Goal: Find specific page/section: Find specific page/section

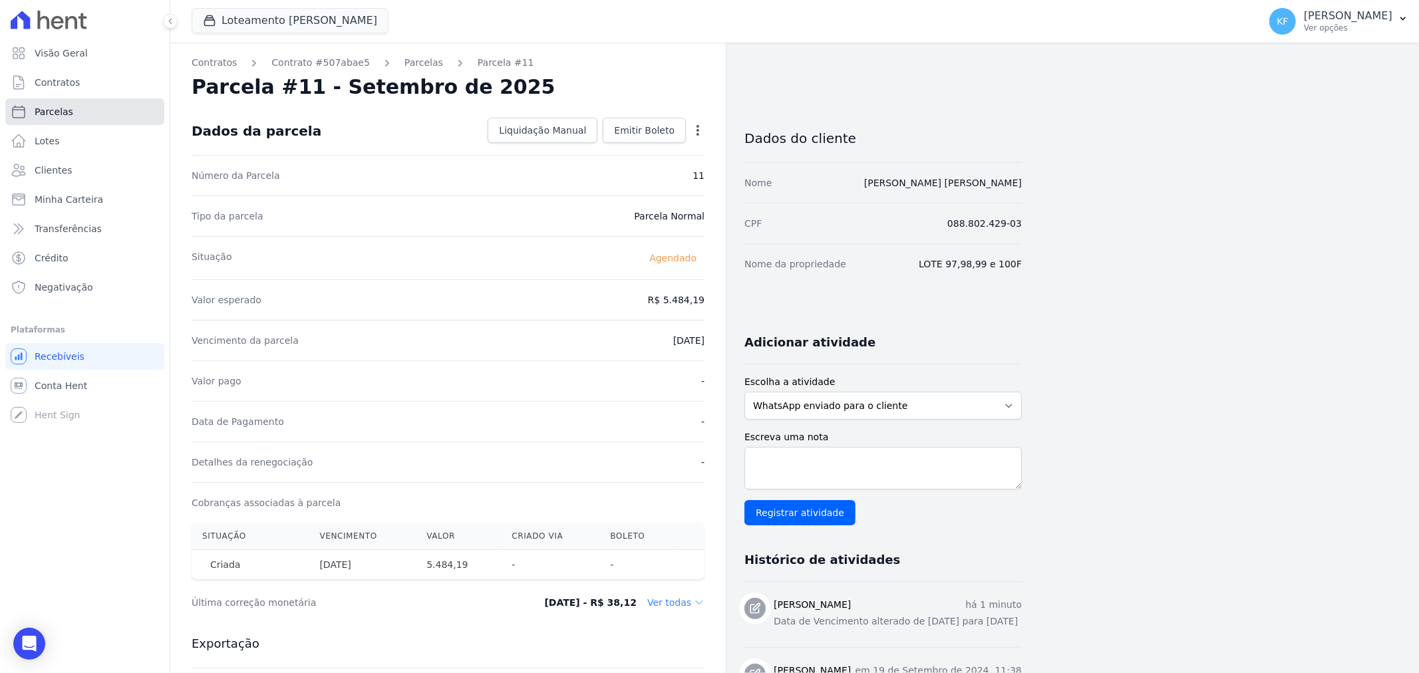
click at [55, 108] on span "Parcelas" at bounding box center [54, 111] width 39 height 13
select select
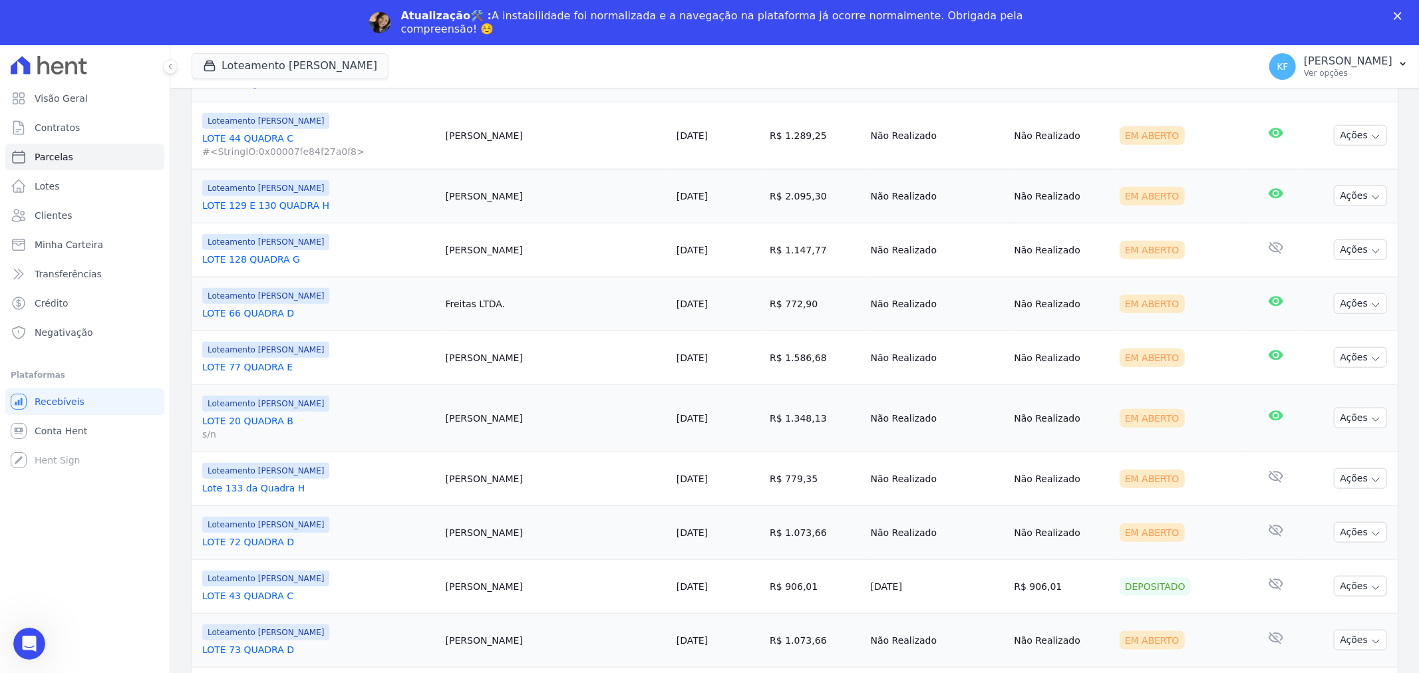
scroll to position [1169, 0]
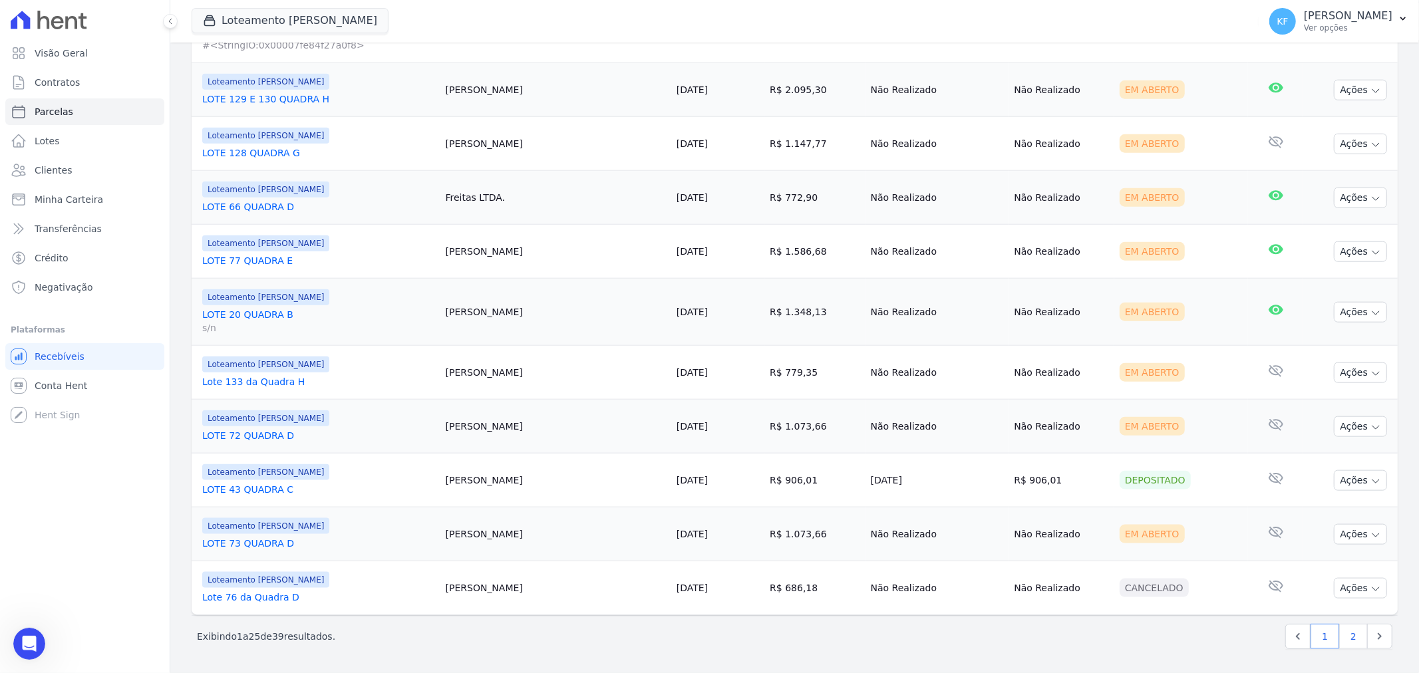
click polygon "Fechar"
click at [1345, 640] on link "2" at bounding box center [1353, 636] width 29 height 25
select select
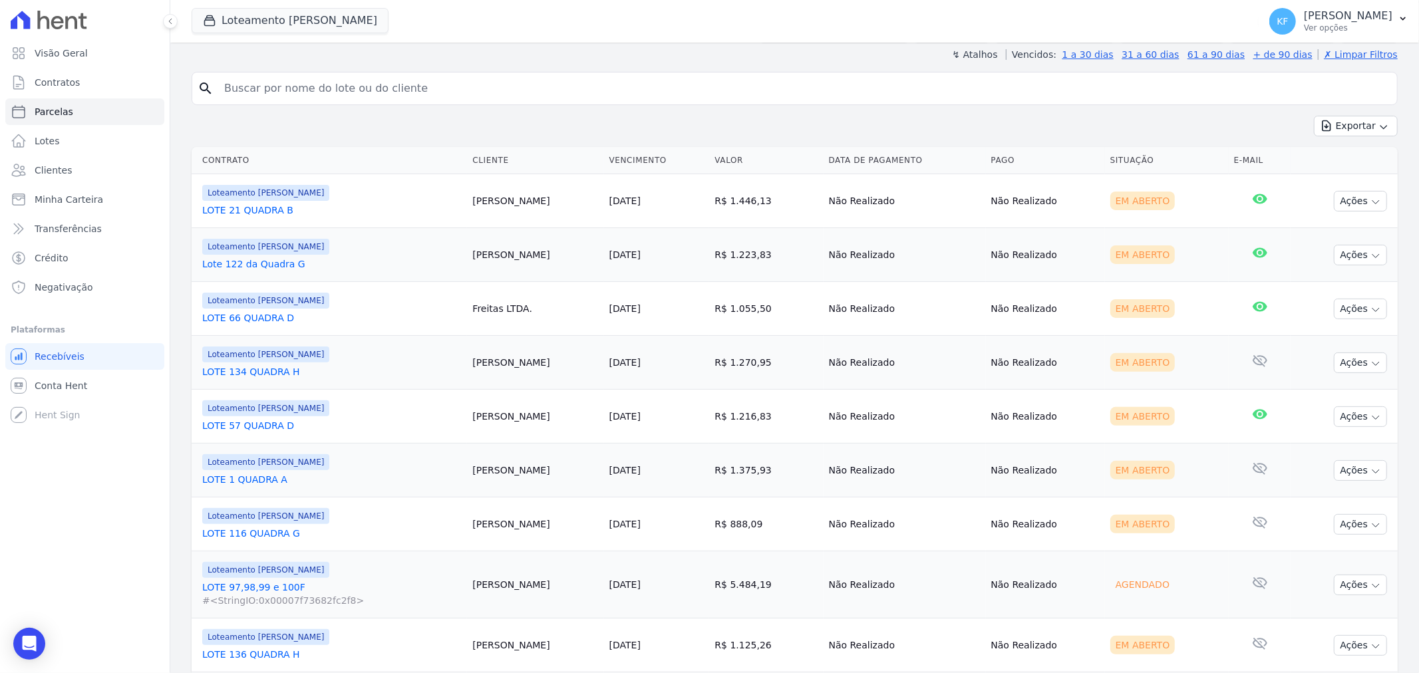
scroll to position [443, 0]
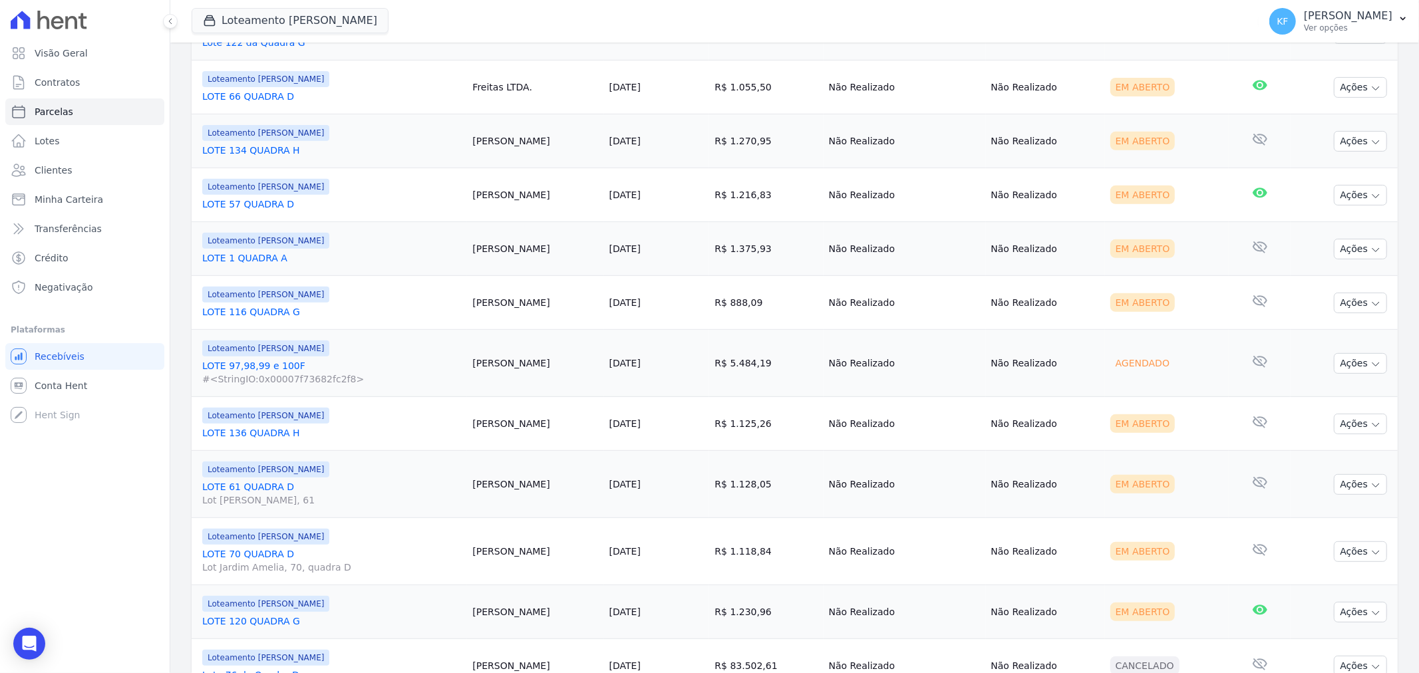
click at [263, 367] on link "LOTE 97,98,99 e 100F #<StringIO:0x00007f73682fc2f8>" at bounding box center [331, 372] width 259 height 27
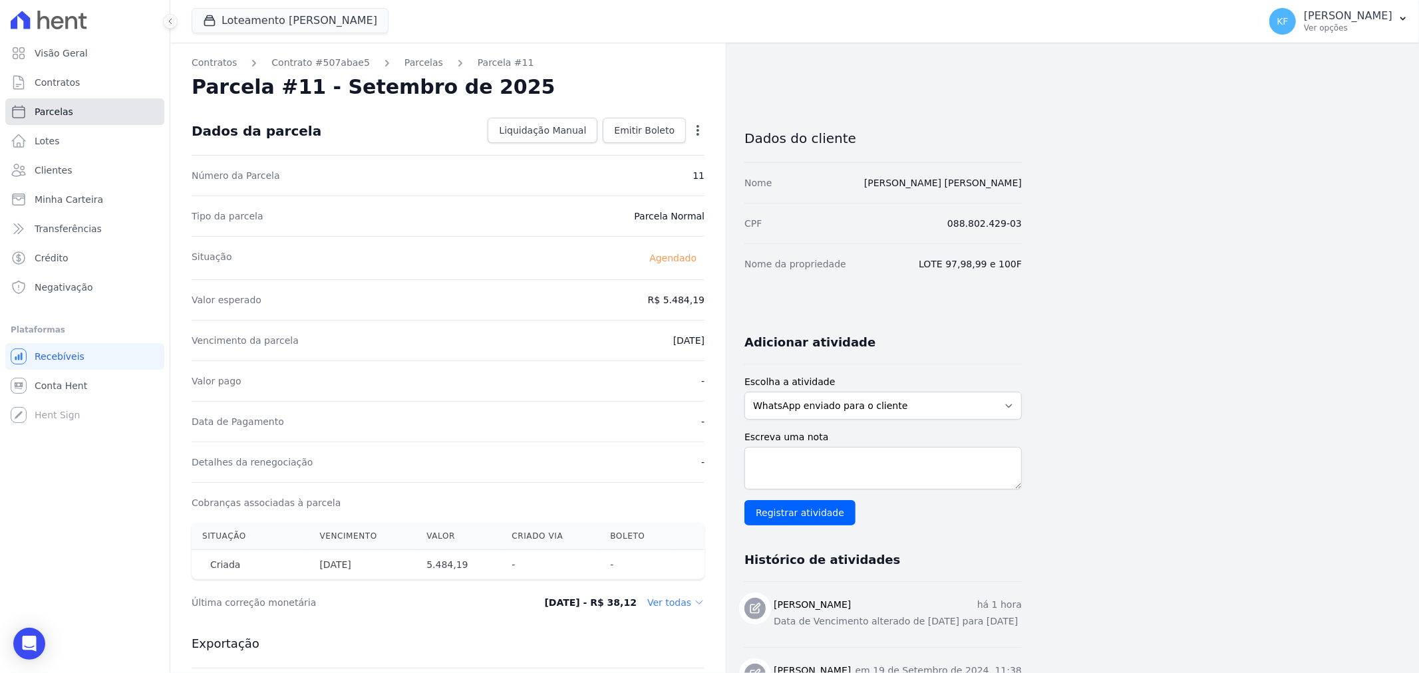
click at [61, 116] on span "Parcelas" at bounding box center [54, 111] width 39 height 13
select select
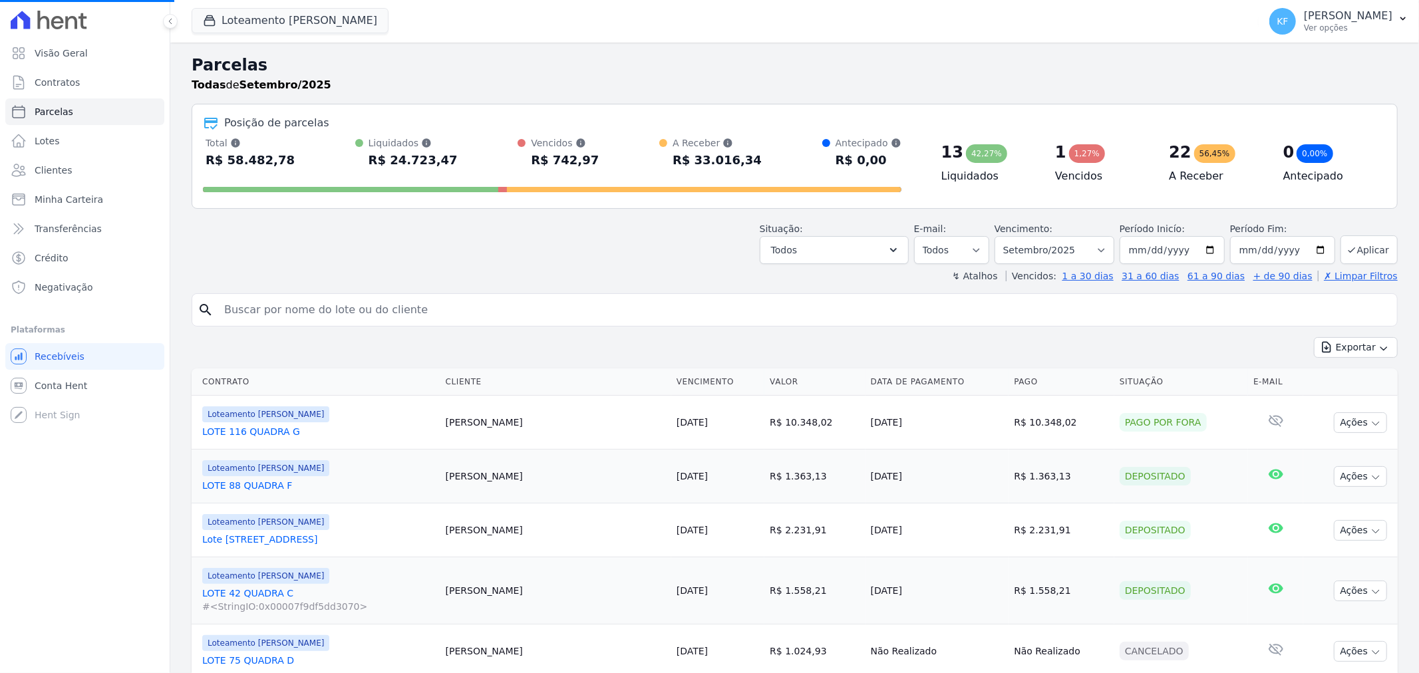
select select
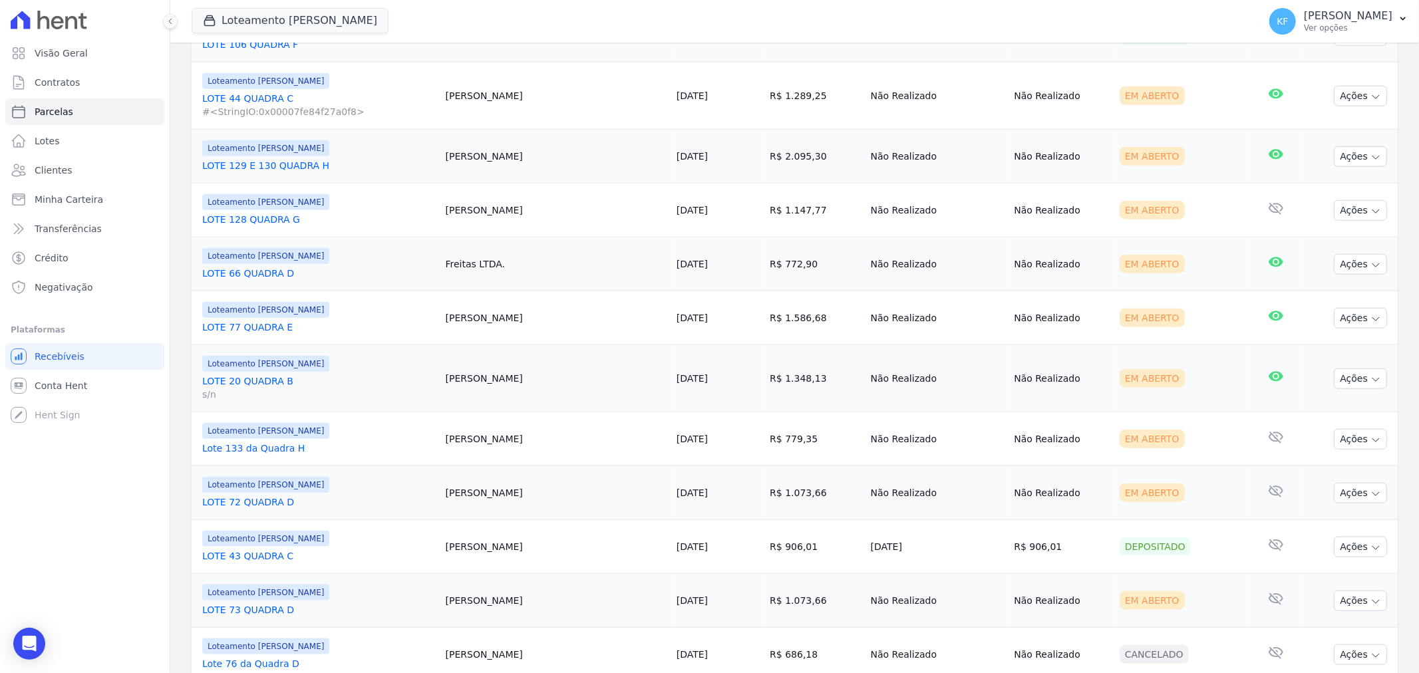
scroll to position [947, 0]
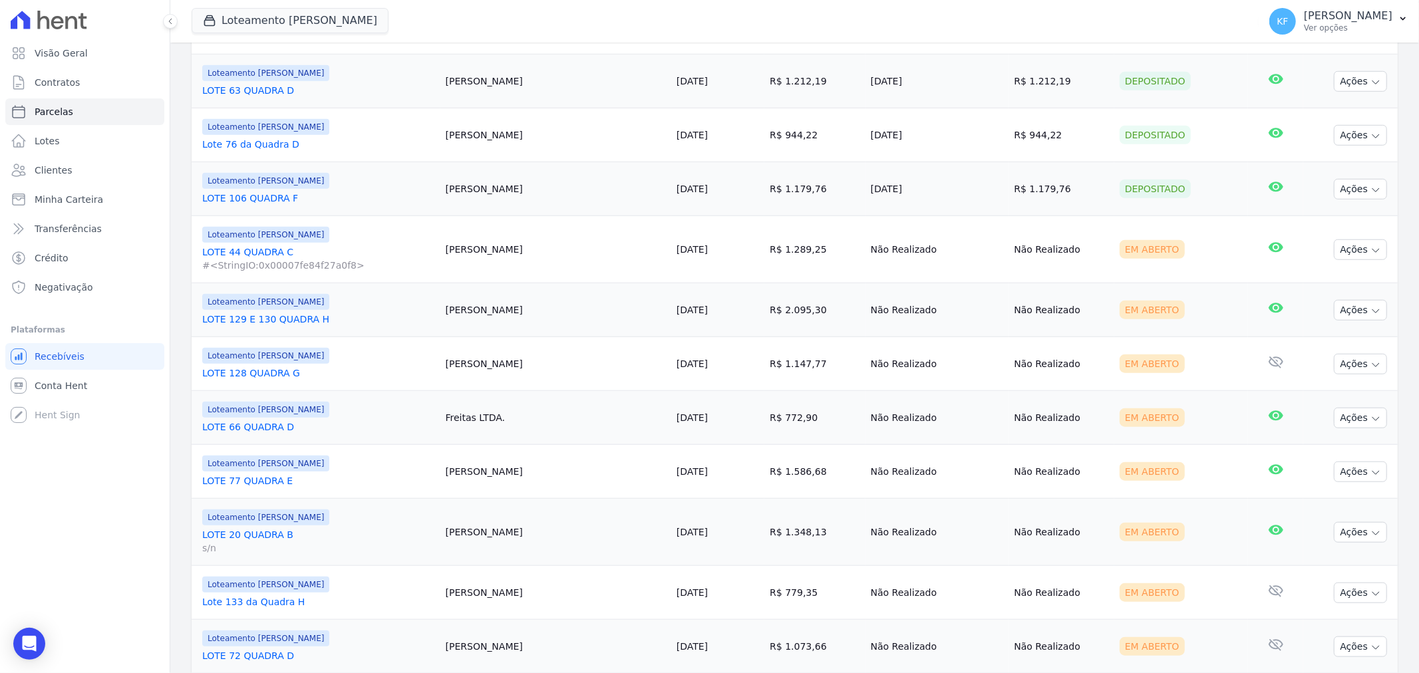
click at [287, 323] on link "LOTE 129 E 130 QUADRA H" at bounding box center [318, 319] width 233 height 13
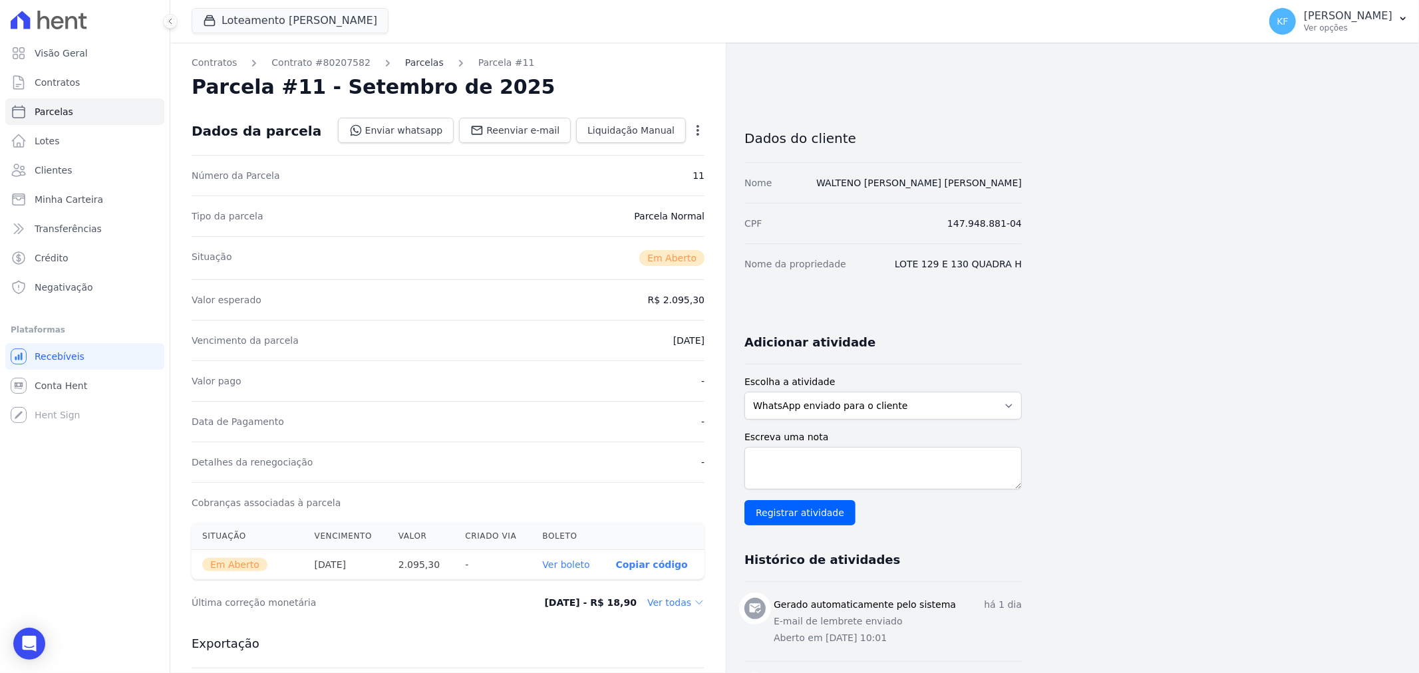
click at [407, 69] on link "Parcelas" at bounding box center [424, 63] width 39 height 14
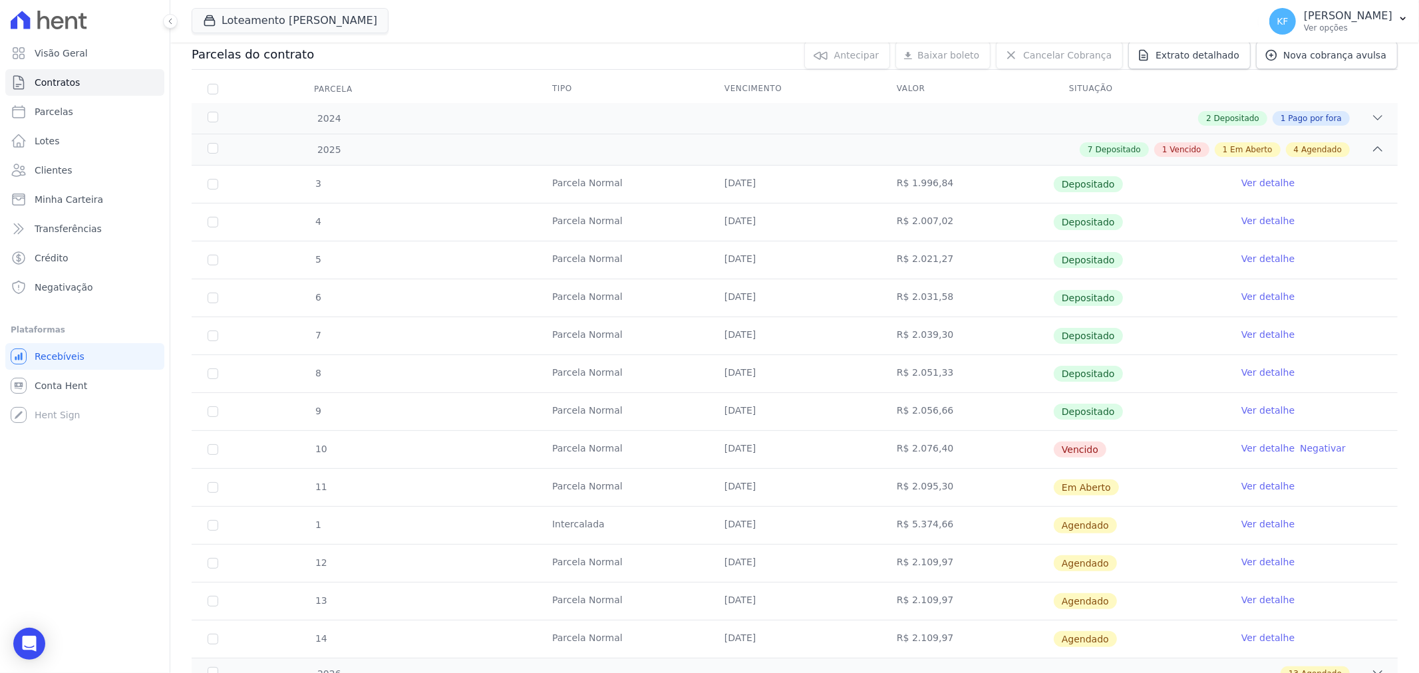
scroll to position [148, 0]
